Goal: Task Accomplishment & Management: Use online tool/utility

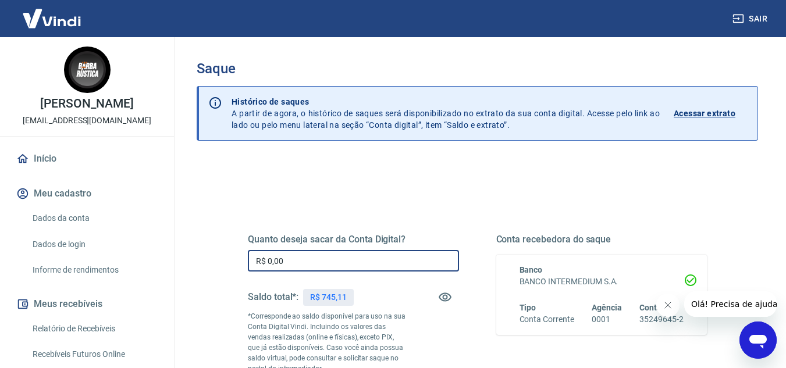
click at [325, 265] on input "R$ 0,00" at bounding box center [353, 261] width 211 height 22
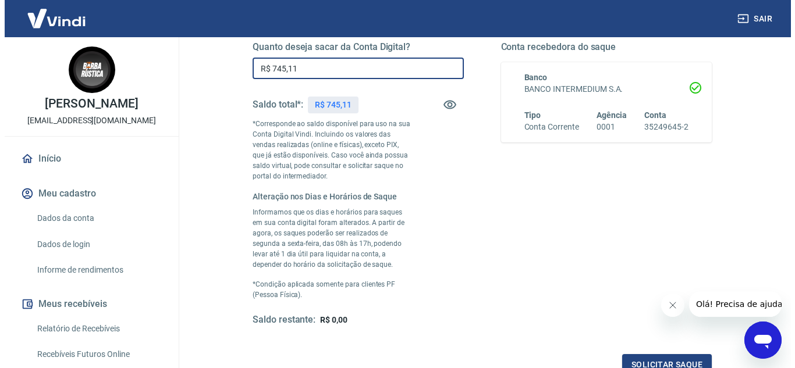
scroll to position [291, 0]
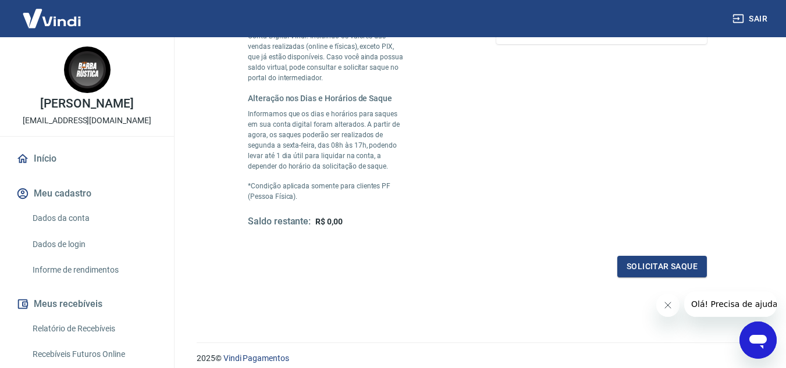
type input "R$ 745,11"
click at [666, 301] on icon "Fechar mensagem da empresa" at bounding box center [667, 305] width 9 height 9
click at [637, 266] on button "Solicitar saque" at bounding box center [662, 267] width 90 height 22
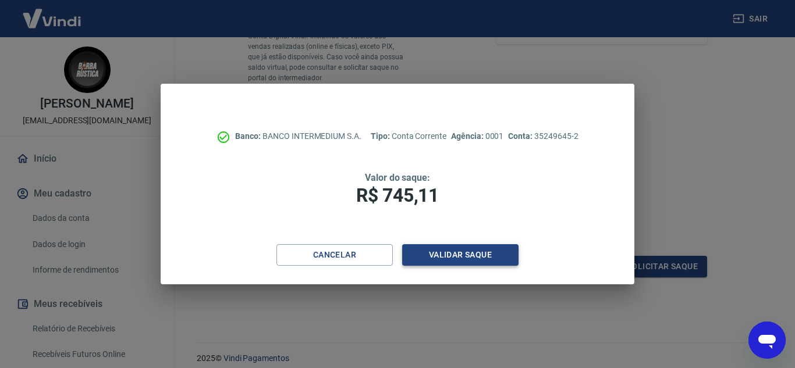
click at [462, 257] on button "Validar saque" at bounding box center [460, 255] width 116 height 22
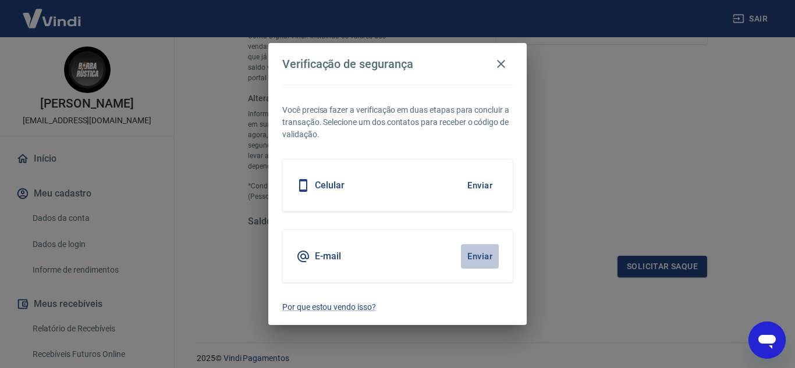
click at [466, 246] on button "Enviar" at bounding box center [480, 256] width 38 height 24
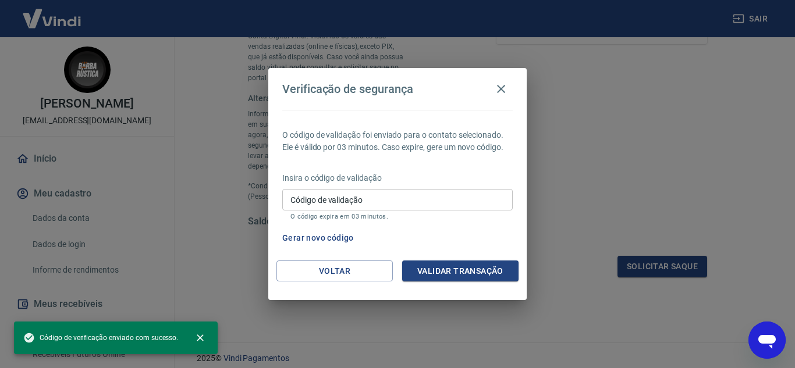
click at [452, 217] on p "O código expira em 03 minutos." at bounding box center [397, 217] width 214 height 8
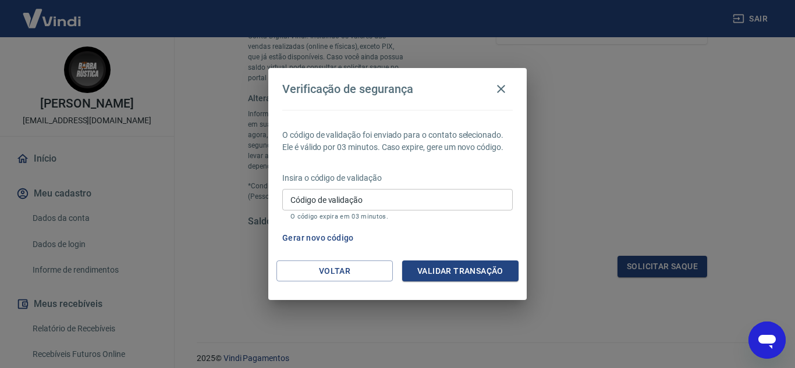
click at [441, 205] on input "Código de validação" at bounding box center [397, 200] width 230 height 22
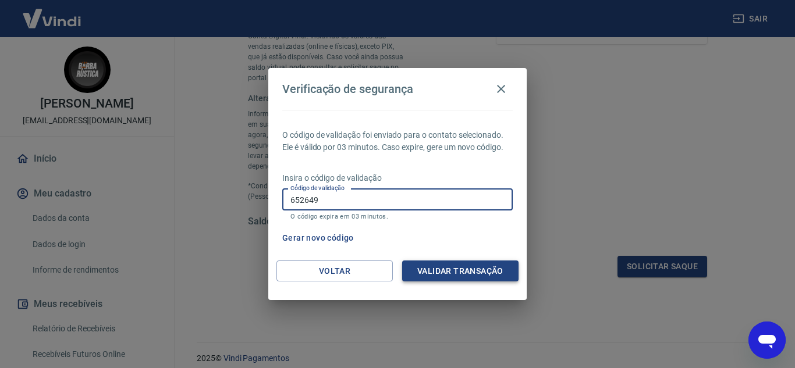
type input "652649"
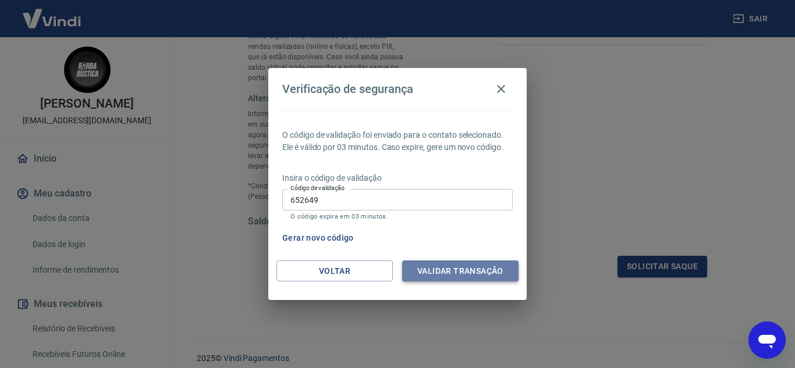
click at [480, 271] on button "Validar transação" at bounding box center [460, 272] width 116 height 22
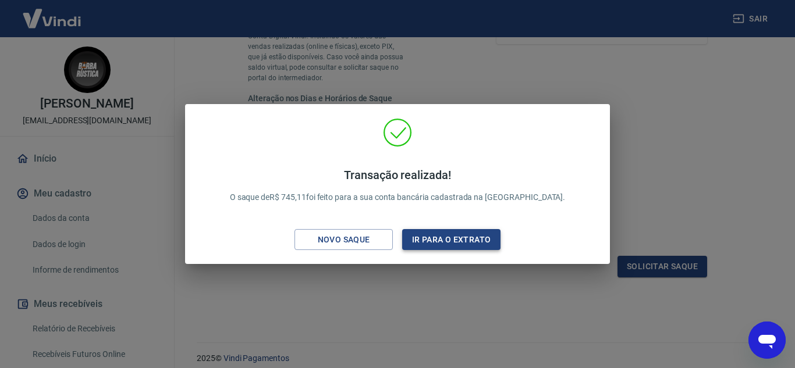
click at [428, 238] on button "Ir para o extrato" at bounding box center [451, 240] width 98 height 22
